Goal: Information Seeking & Learning: Understand process/instructions

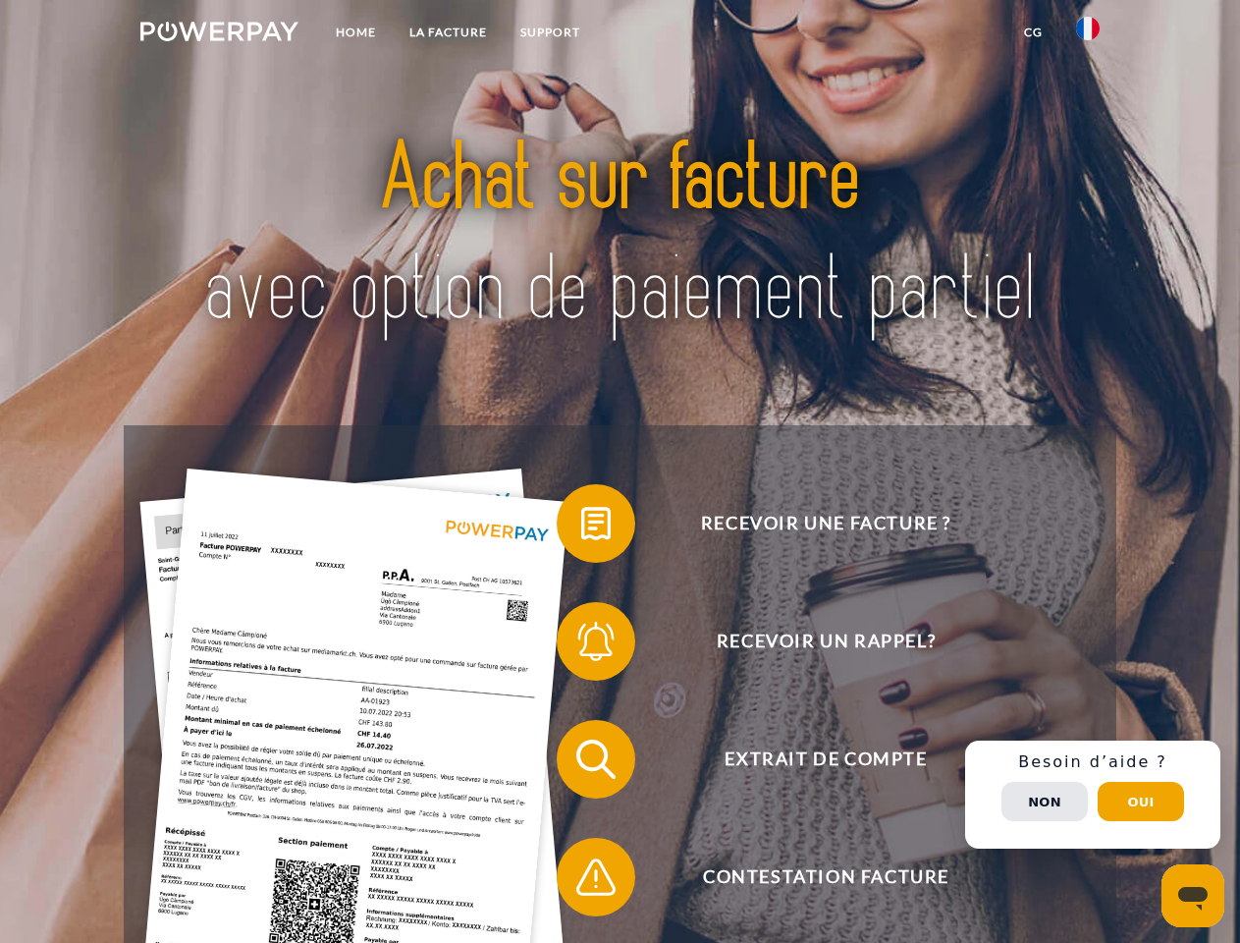
click at [219, 34] on img at bounding box center [219, 32] width 158 height 20
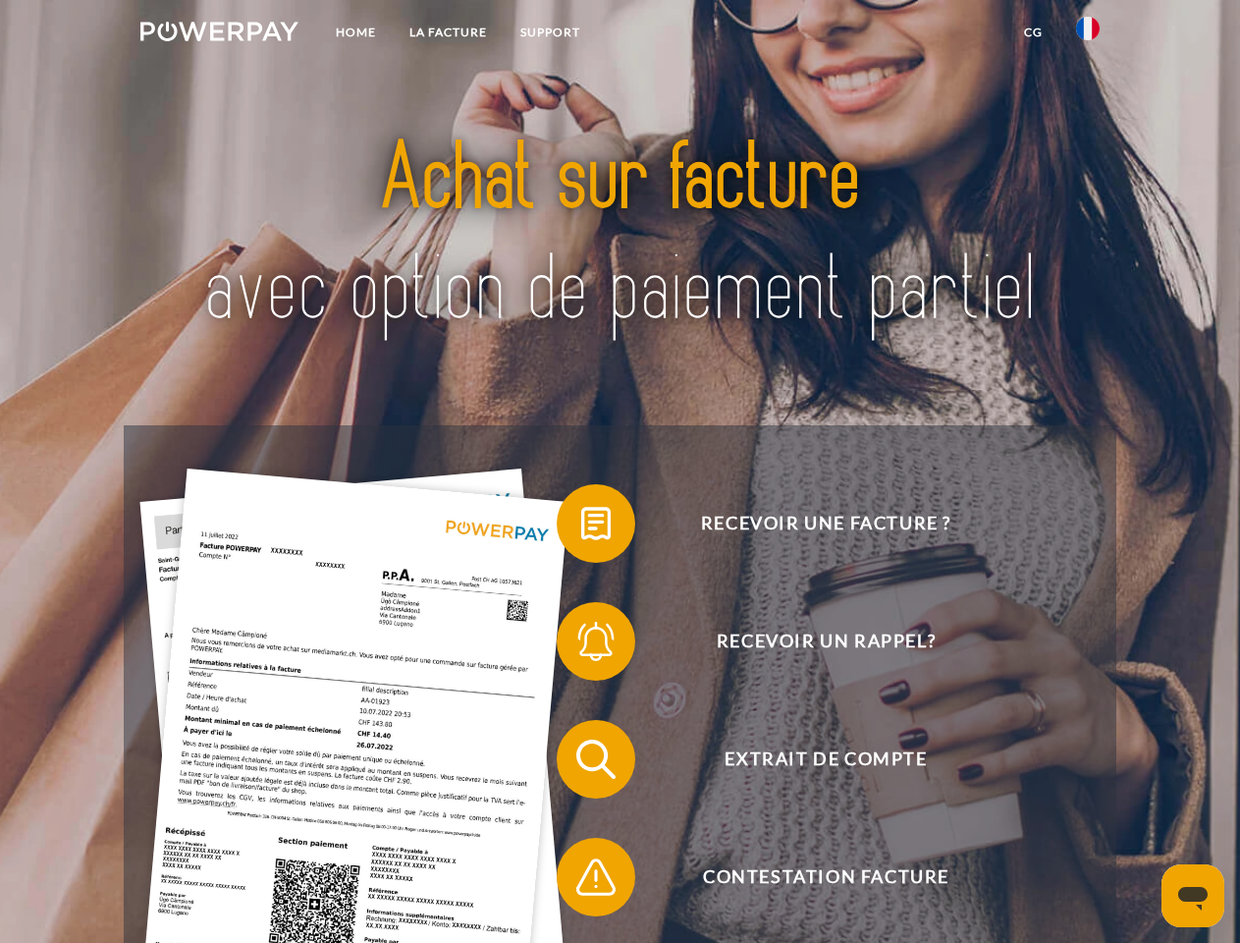
click at [1088, 34] on img at bounding box center [1088, 29] width 24 height 24
click at [1033, 32] on link "CG" at bounding box center [1033, 32] width 52 height 35
click at [581, 527] on span at bounding box center [566, 523] width 98 height 98
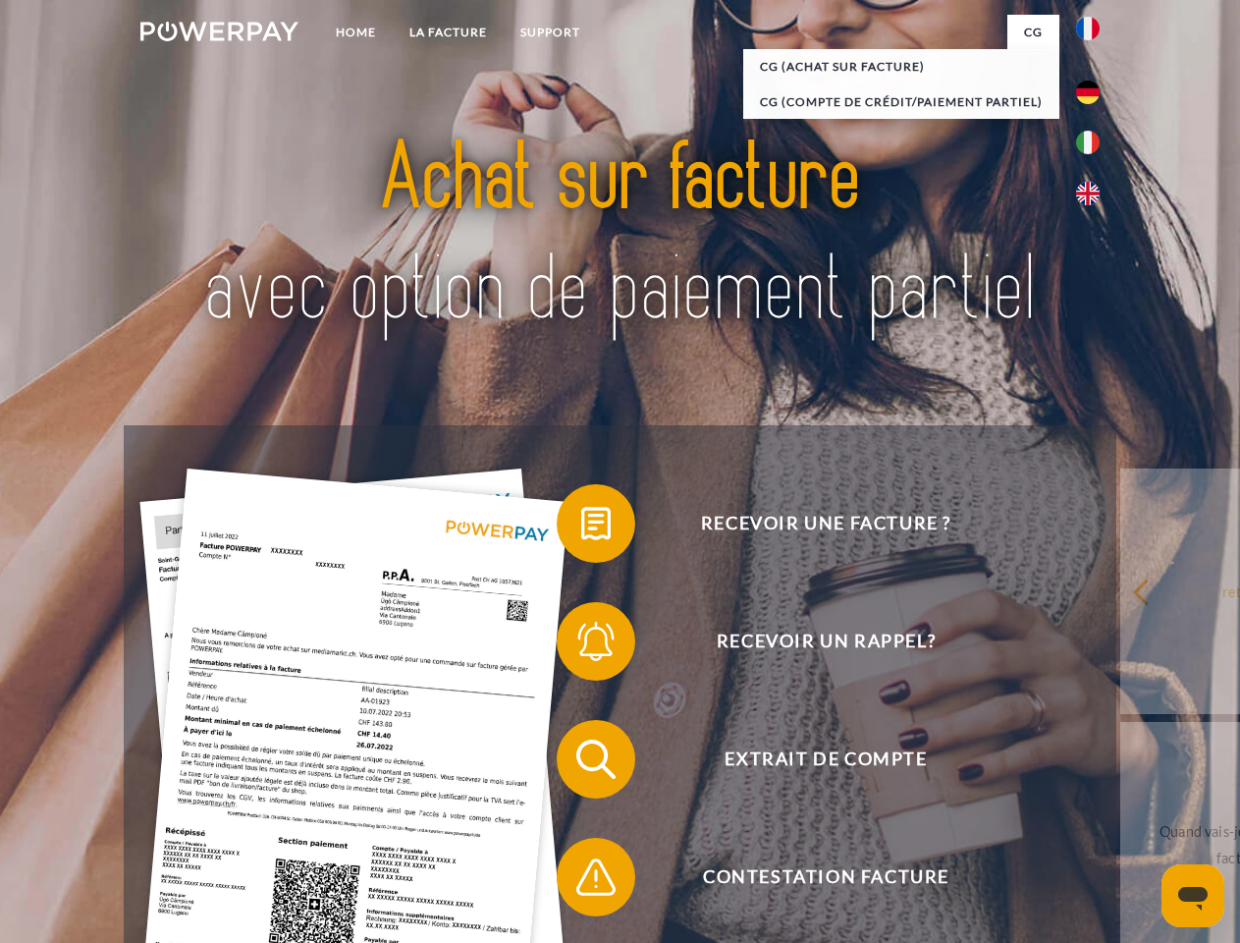
click at [581, 645] on span at bounding box center [566, 641] width 98 height 98
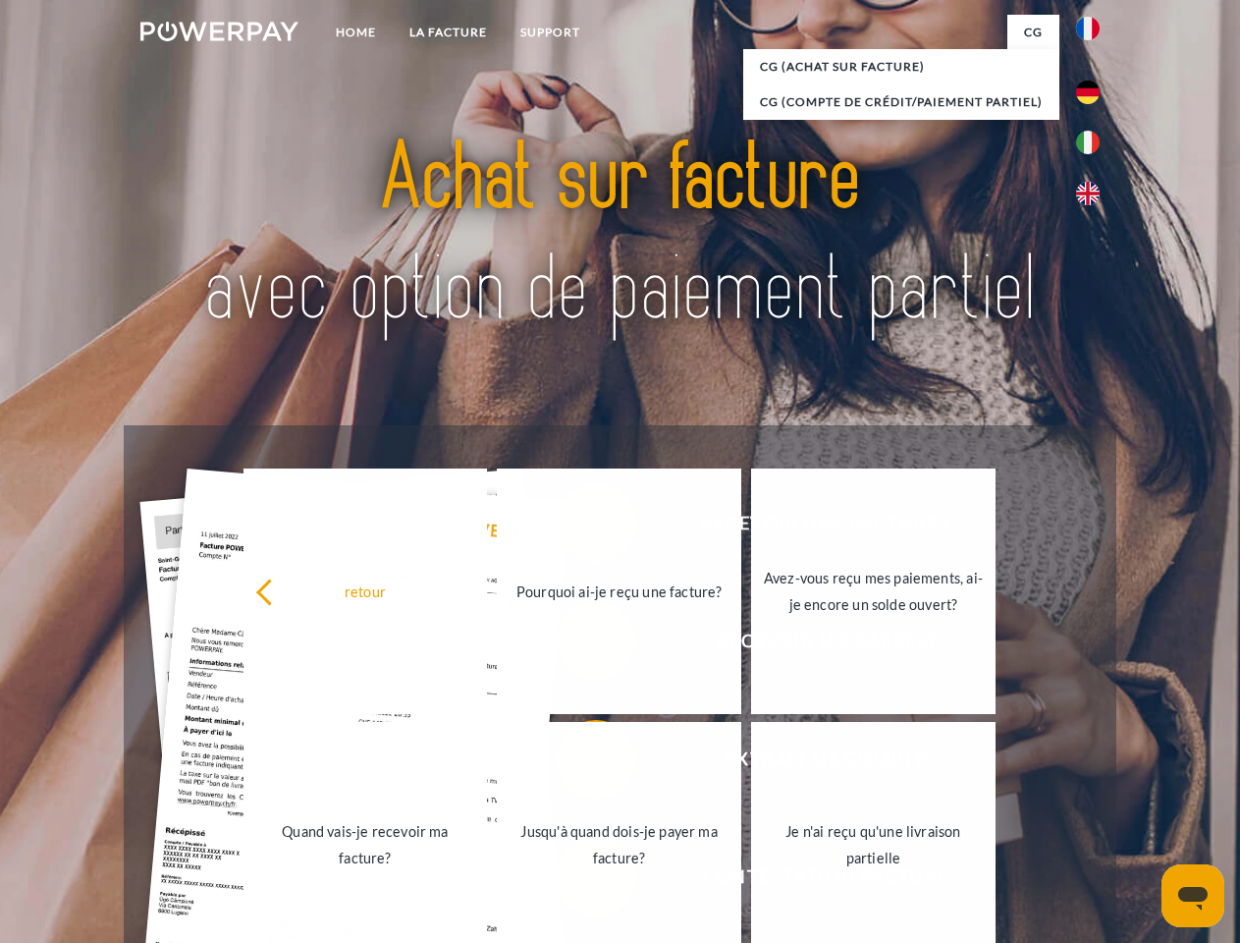
click at [581, 763] on link "Jusqu'à quand dois-je payer ma facture?" at bounding box center [619, 844] width 244 height 245
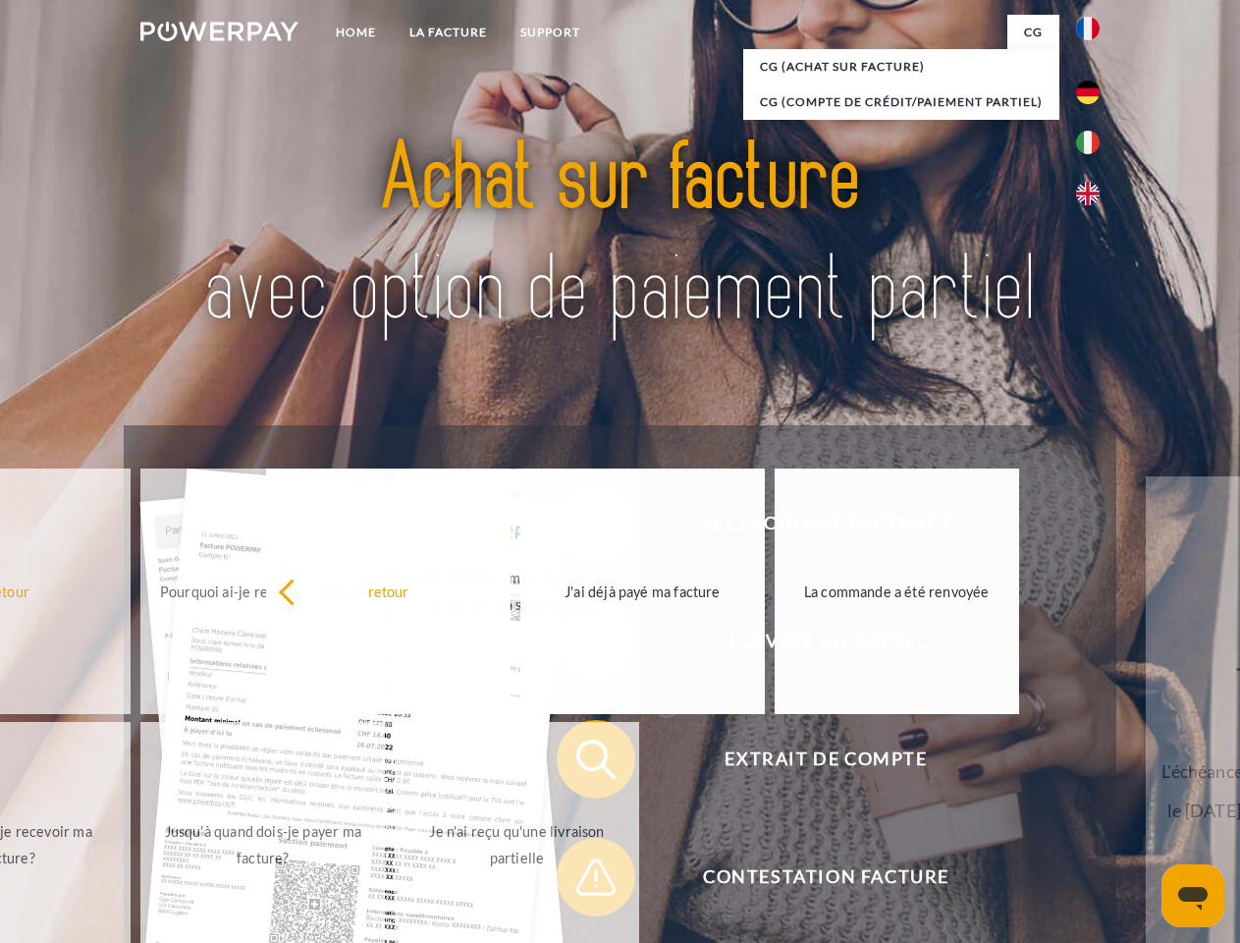
click at [581, 881] on span at bounding box center [566, 877] width 98 height 98
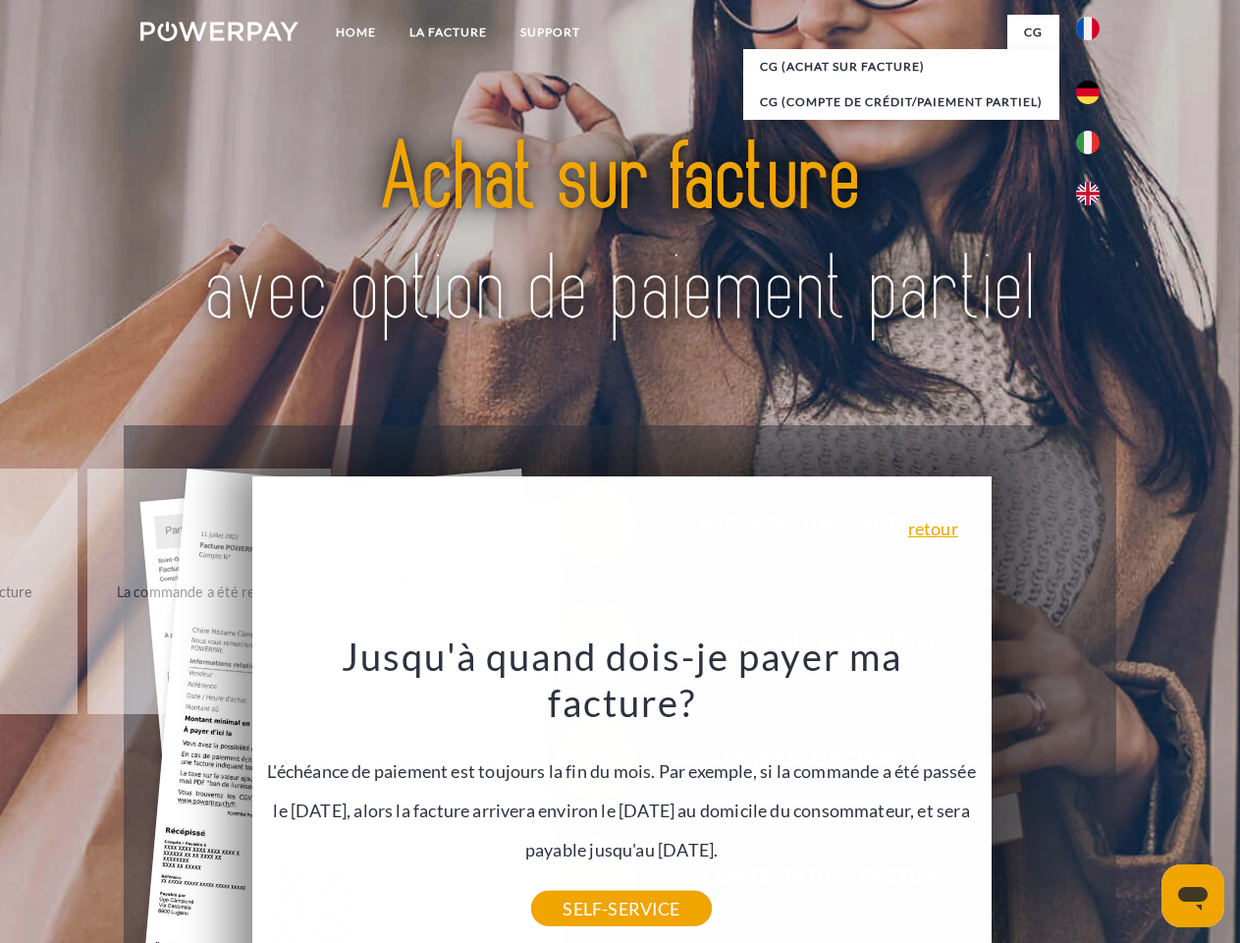
click at [1093, 794] on div "Recevoir une facture ? Recevoir un rappel? Extrait de compte retour" at bounding box center [620, 818] width 992 height 786
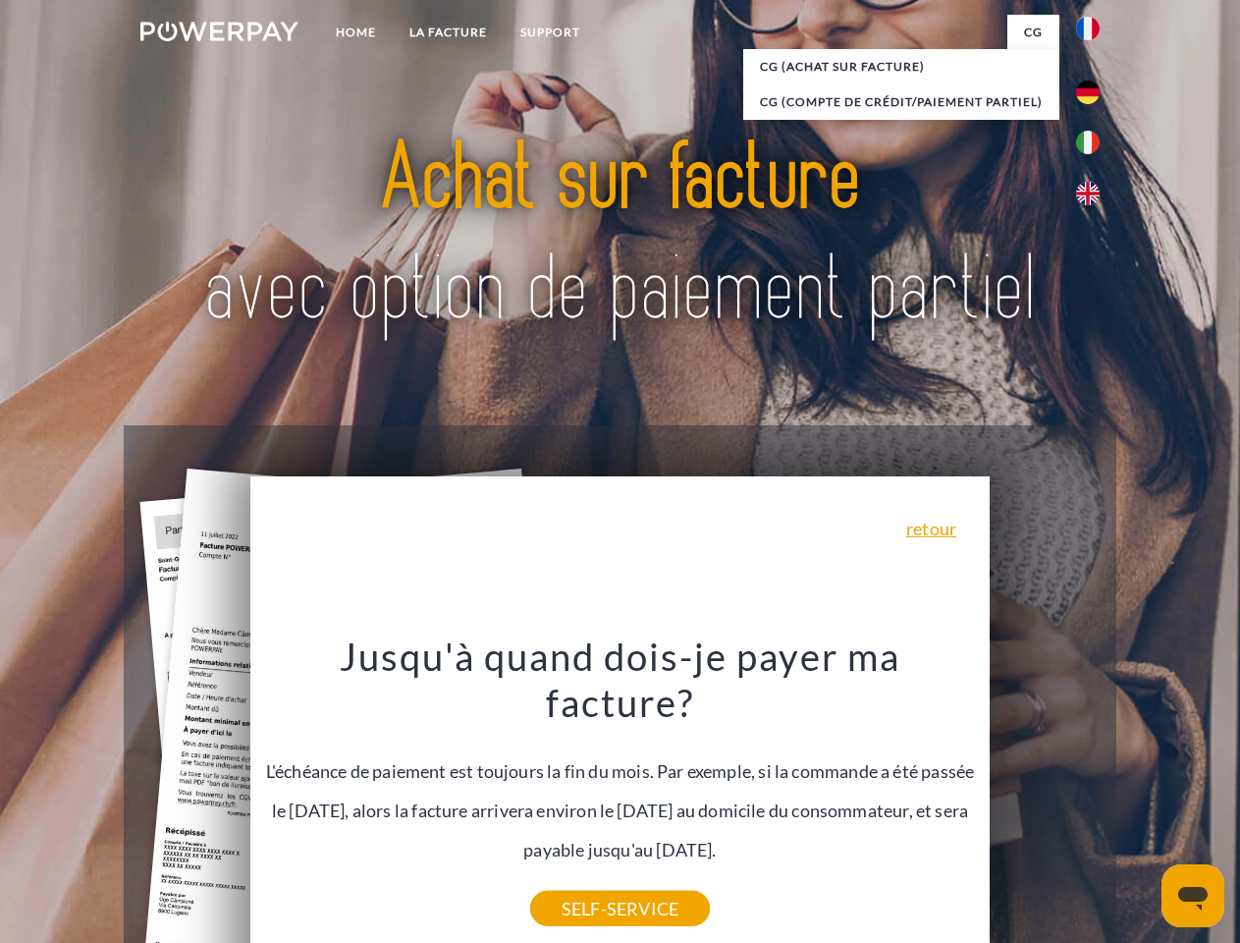
click at [1045, 798] on span "Extrait de compte" at bounding box center [825, 759] width 481 height 79
click at [1141, 801] on header "Home LA FACTURE Support" at bounding box center [620, 678] width 1240 height 1356
